Goal: Task Accomplishment & Management: Manage account settings

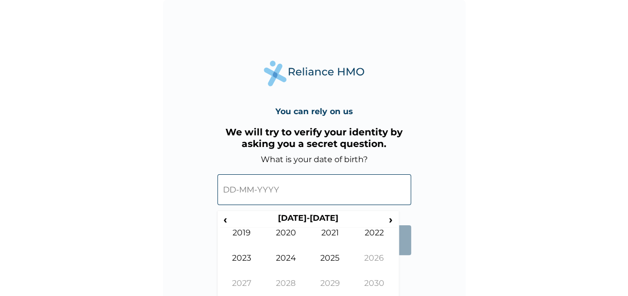
drag, startPoint x: 324, startPoint y: 187, endPoint x: 327, endPoint y: 182, distance: 5.6
click at [326, 186] on input "text" at bounding box center [315, 189] width 194 height 31
drag, startPoint x: 237, startPoint y: 185, endPoint x: 244, endPoint y: 191, distance: 9.4
click at [236, 185] on input "text" at bounding box center [315, 189] width 194 height 31
drag, startPoint x: 234, startPoint y: 190, endPoint x: 239, endPoint y: 191, distance: 5.3
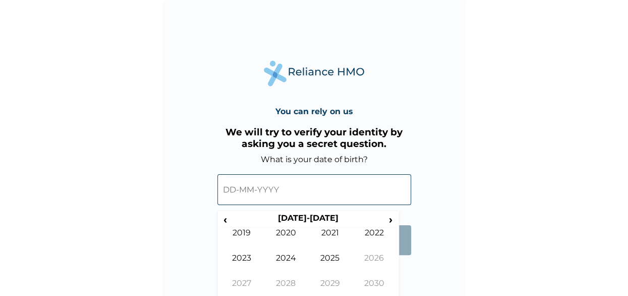
click at [234, 190] on input "text" at bounding box center [315, 189] width 194 height 31
click at [230, 190] on input "text" at bounding box center [315, 189] width 194 height 31
click at [235, 189] on input "text" at bounding box center [315, 189] width 194 height 31
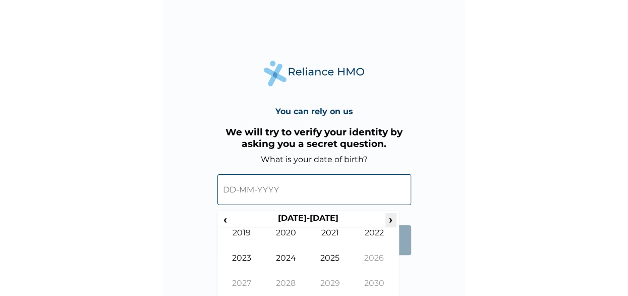
click at [392, 218] on span "›" at bounding box center [391, 219] width 11 height 13
click at [223, 219] on span "‹" at bounding box center [225, 219] width 11 height 13
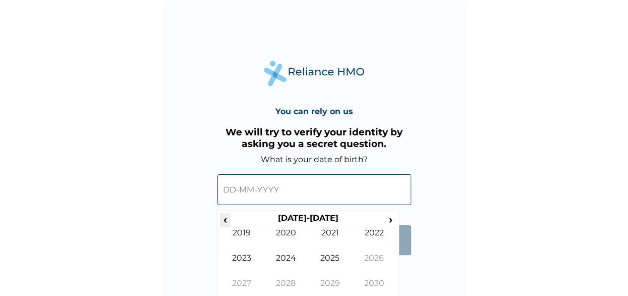
click at [223, 219] on span "‹" at bounding box center [225, 219] width 11 height 13
click at [390, 219] on span "›" at bounding box center [391, 219] width 11 height 13
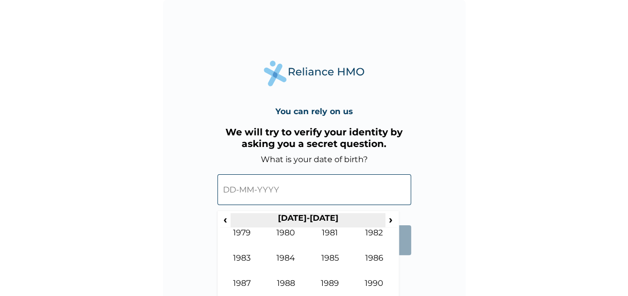
click at [323, 222] on th "1980-1989" at bounding box center [308, 220] width 155 height 14
click at [310, 218] on th "1980-1989" at bounding box center [308, 220] width 155 height 14
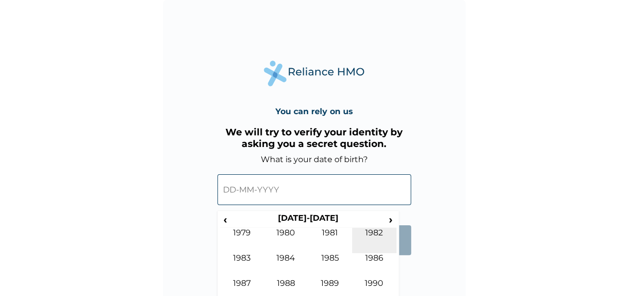
click at [377, 235] on td "1982" at bounding box center [374, 240] width 44 height 25
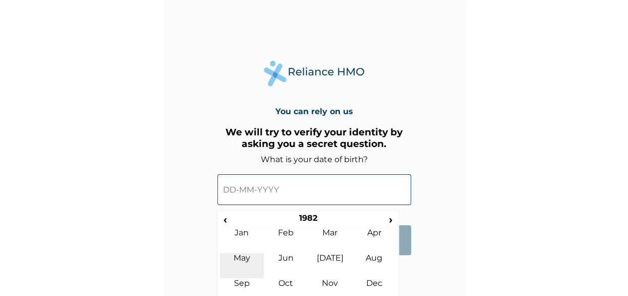
click at [242, 263] on td "May" at bounding box center [242, 265] width 44 height 25
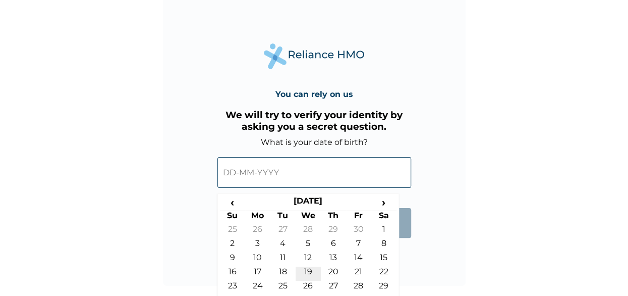
scroll to position [33, 0]
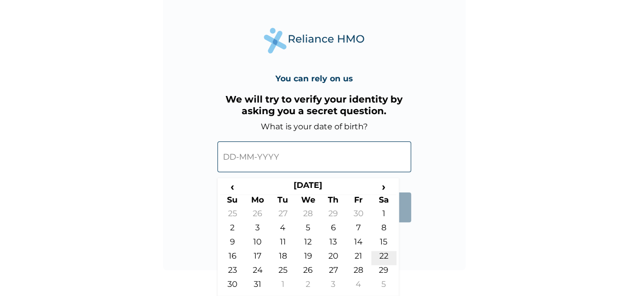
click at [385, 254] on td "22" at bounding box center [383, 258] width 25 height 14
type input "22-05-1982"
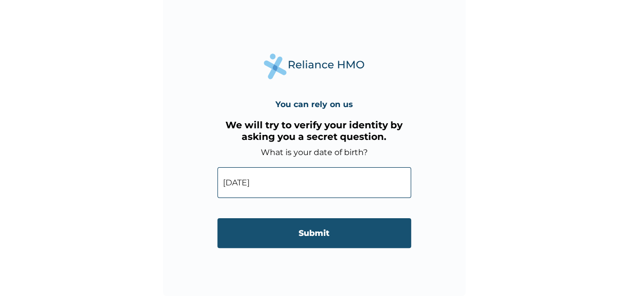
click at [338, 236] on input "Submit" at bounding box center [315, 233] width 194 height 30
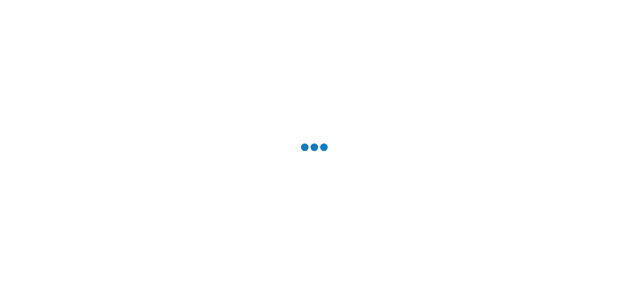
scroll to position [0, 0]
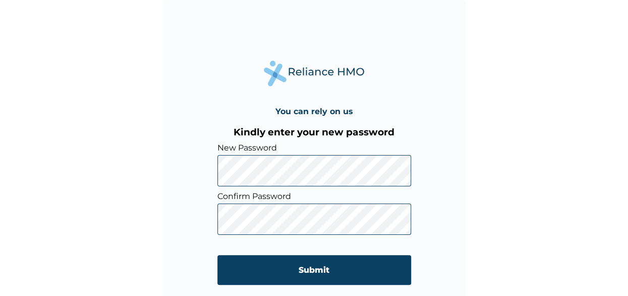
click at [444, 175] on div "You can rely on us Kindly enter your new password New Password Confirm Password…" at bounding box center [314, 151] width 303 height 303
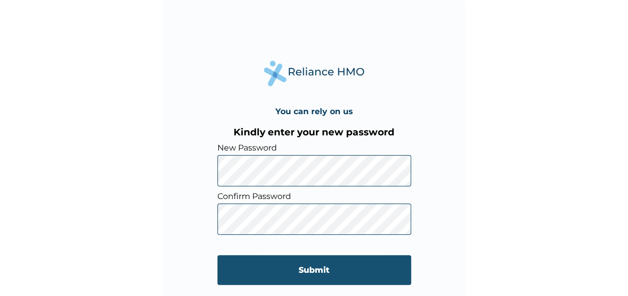
click at [317, 270] on input "Submit" at bounding box center [315, 270] width 194 height 30
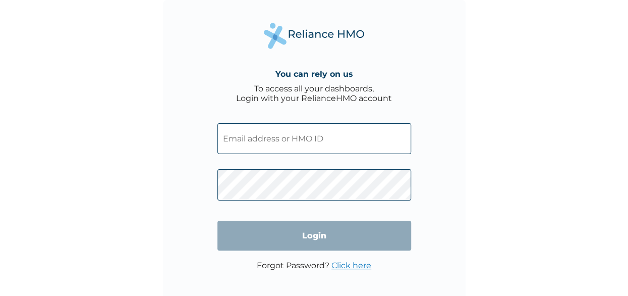
click at [323, 141] on input "text" at bounding box center [315, 138] width 194 height 31
click at [291, 138] on input "text" at bounding box center [315, 138] width 194 height 31
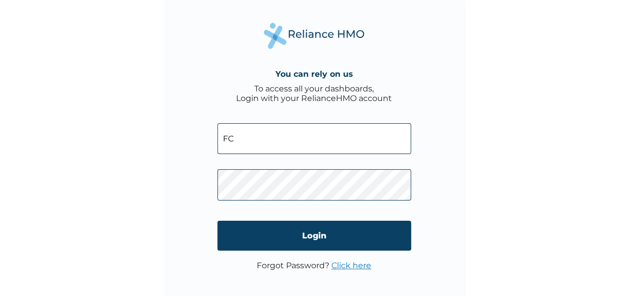
type input "F"
